Goal: Information Seeking & Learning: Learn about a topic

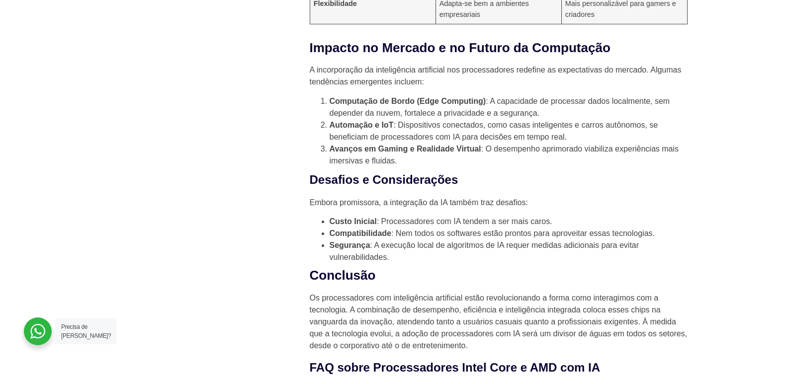
scroll to position [1612, 0]
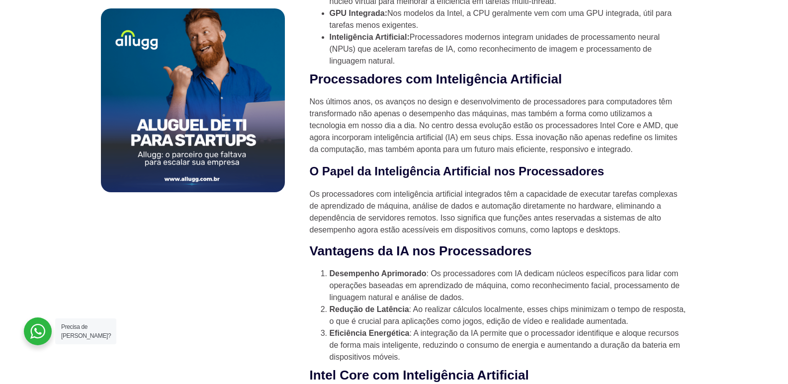
scroll to position [646, 0]
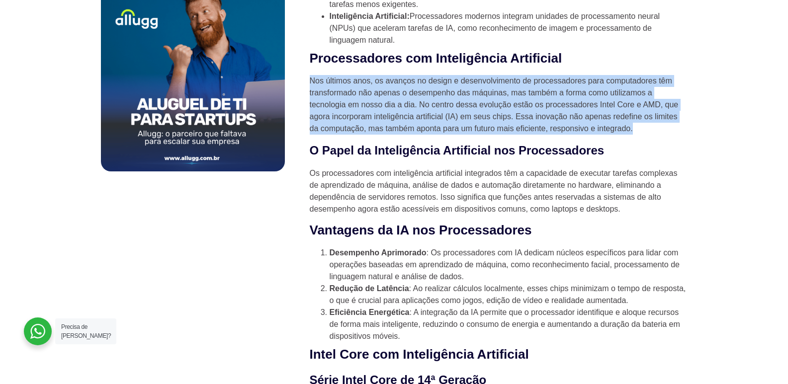
drag, startPoint x: 307, startPoint y: 77, endPoint x: 633, endPoint y: 132, distance: 331.0
copy p "Nos últimos anos, os avanços no design e desenvolvimento de processadores para …"
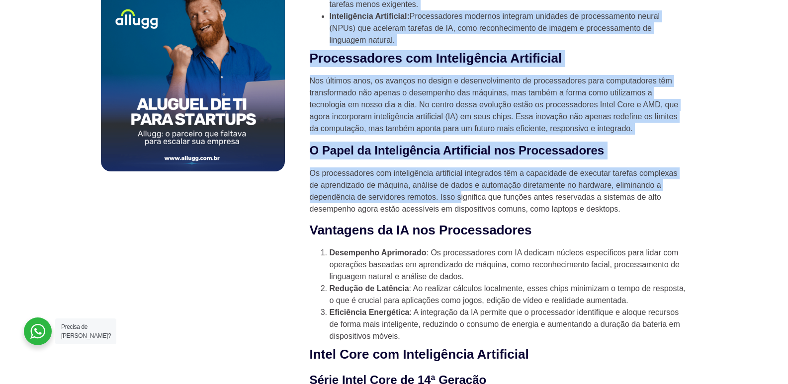
drag, startPoint x: 301, startPoint y: 175, endPoint x: 459, endPoint y: 197, distance: 159.4
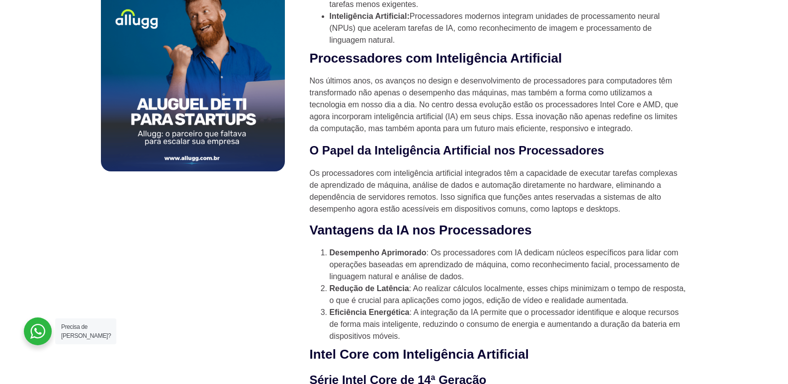
click at [635, 215] on p "Os processadores com inteligência artificial integrados têm a capacidade de exe…" at bounding box center [499, 191] width 378 height 48
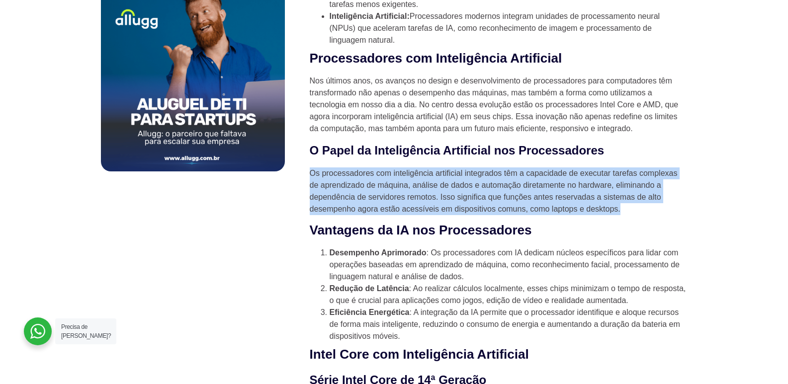
drag, startPoint x: 620, startPoint y: 212, endPoint x: 306, endPoint y: 179, distance: 315.7
copy p "Os processadores com inteligência artificial integrados têm a capacidade de exe…"
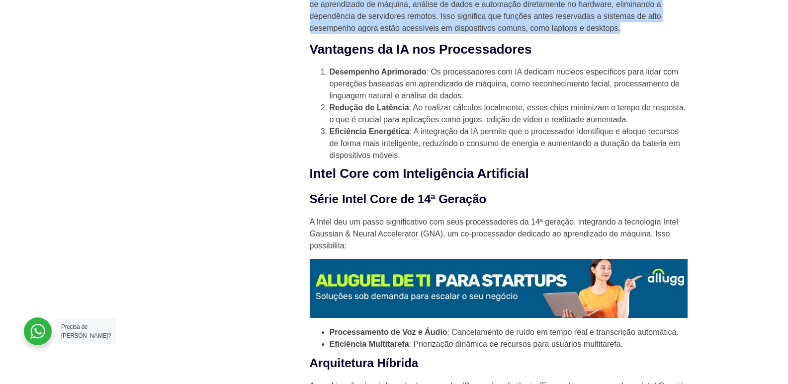
scroll to position [845, 0]
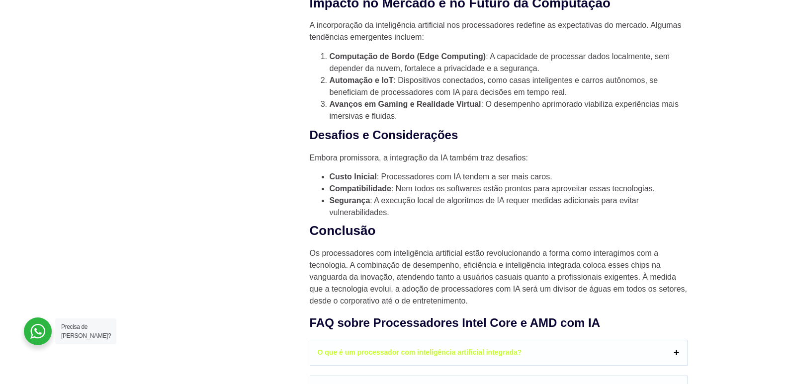
scroll to position [1640, 0]
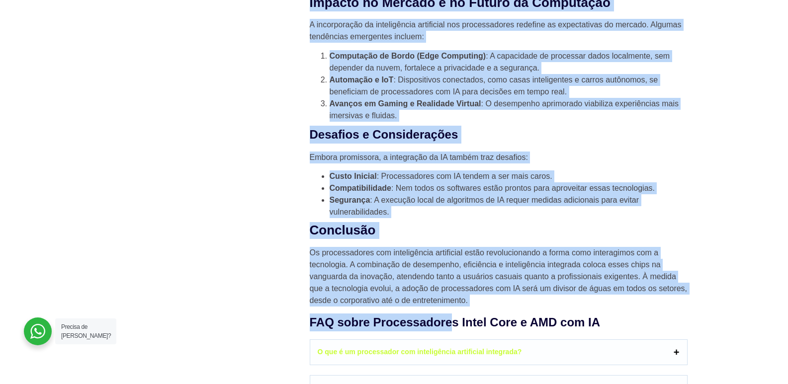
drag, startPoint x: 319, startPoint y: 262, endPoint x: 469, endPoint y: 320, distance: 160.5
click at [474, 307] on p "Os processadores com inteligência artificial estão revolucionando a forma como …" at bounding box center [499, 277] width 378 height 60
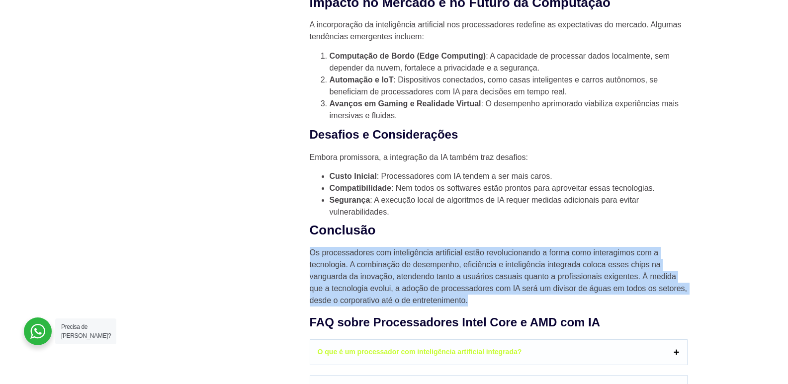
drag, startPoint x: 468, startPoint y: 314, endPoint x: 311, endPoint y: 270, distance: 163.5
click at [311, 270] on p "Os processadores com inteligência artificial estão revolucionando a forma como …" at bounding box center [499, 277] width 378 height 60
copy p "Os processadores com inteligência artificial estão revolucionando a forma como …"
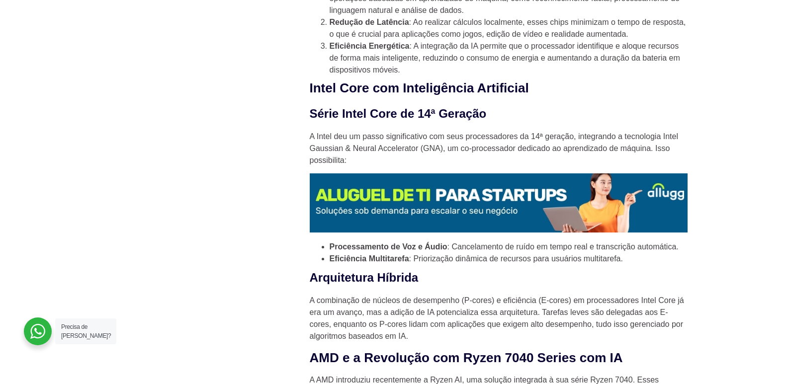
scroll to position [894, 0]
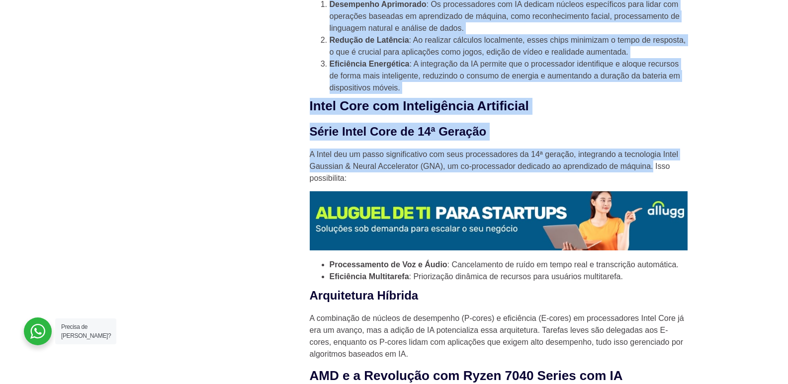
drag, startPoint x: 301, startPoint y: 155, endPoint x: 653, endPoint y: 173, distance: 352.8
click at [653, 173] on p "A Intel deu um passo significativo com seus processadores da 14ª geração, integ…" at bounding box center [499, 167] width 378 height 36
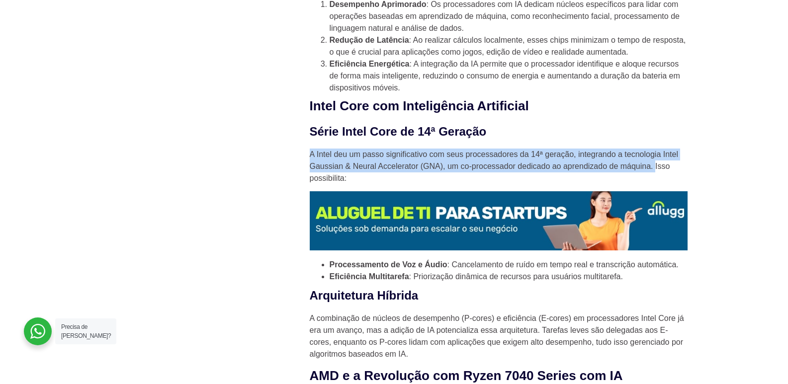
drag, startPoint x: 653, startPoint y: 173, endPoint x: 311, endPoint y: 165, distance: 342.4
click at [311, 165] on p "A Intel deu um passo significativo com seus processadores da 14ª geração, integ…" at bounding box center [499, 167] width 378 height 36
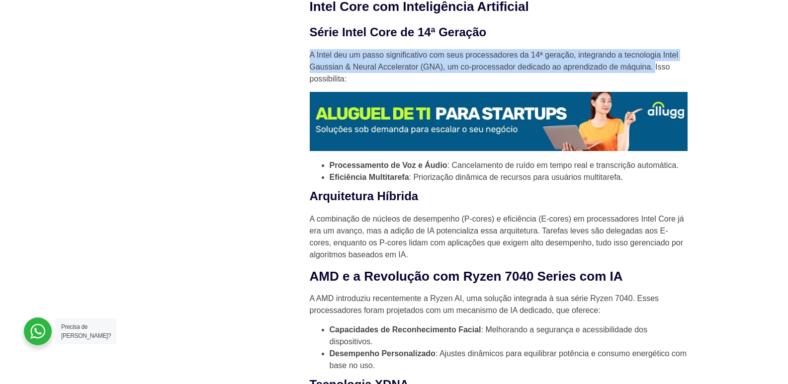
scroll to position [1043, 0]
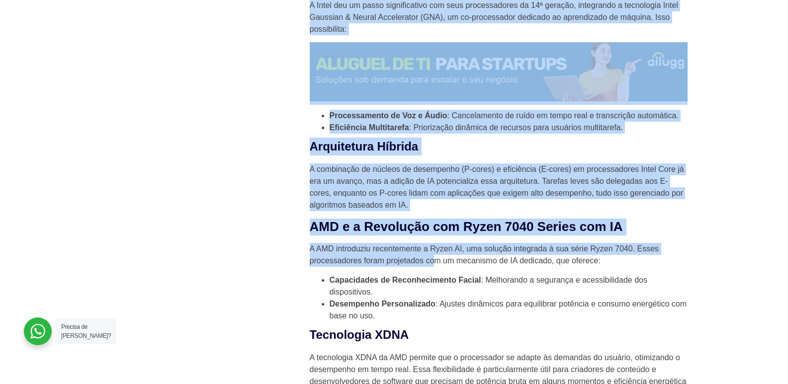
drag, startPoint x: 302, startPoint y: 253, endPoint x: 408, endPoint y: 268, distance: 107.4
click at [432, 271] on div "Novidades 10 certificações de TI mais valorizadas em 2025 HaaS como uma estraté…" at bounding box center [394, 290] width 596 height 2056
click at [321, 258] on p "A AMD introduziu recentemente a Ryzen AI, uma solução integrada à sua série Ryz…" at bounding box center [499, 255] width 378 height 24
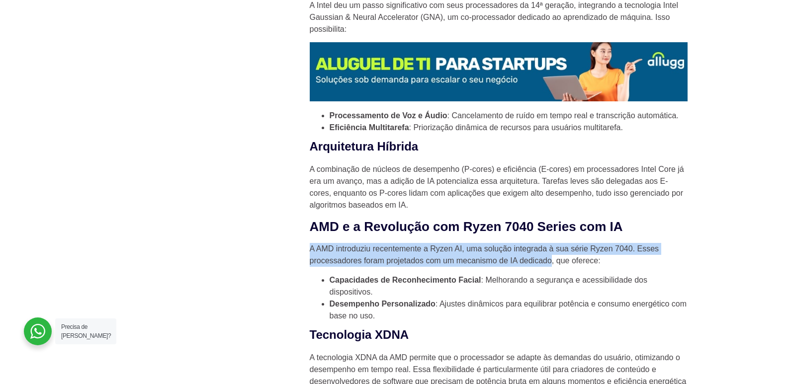
drag, startPoint x: 551, startPoint y: 268, endPoint x: 311, endPoint y: 248, distance: 240.3
click at [311, 248] on div "A computação está em constante evolução, e os processadores são o coração dos c…" at bounding box center [499, 206] width 378 height 1793
copy p "A AMD introduziu recentemente a Ryzen AI, uma solução integrada à sua série Ryz…"
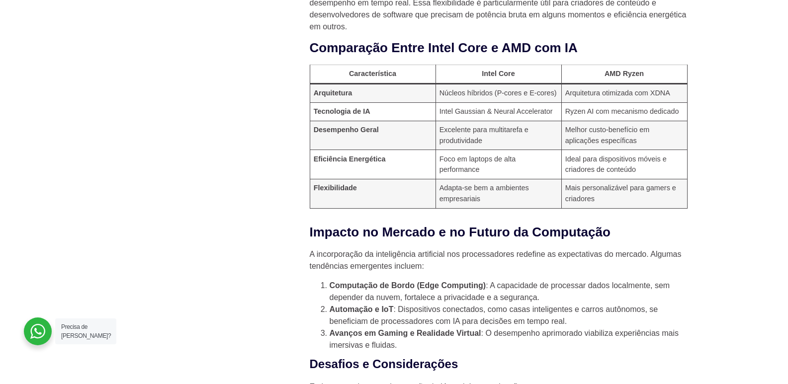
scroll to position [1414, 0]
